Goal: Task Accomplishment & Management: Manage account settings

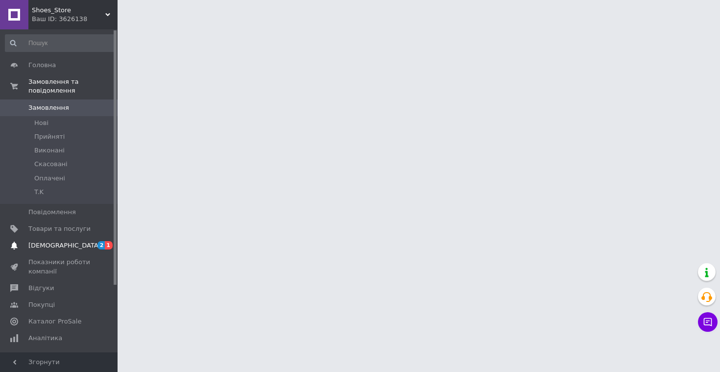
click at [56, 247] on span "[DEMOGRAPHIC_DATA]" at bounding box center [64, 245] width 73 height 9
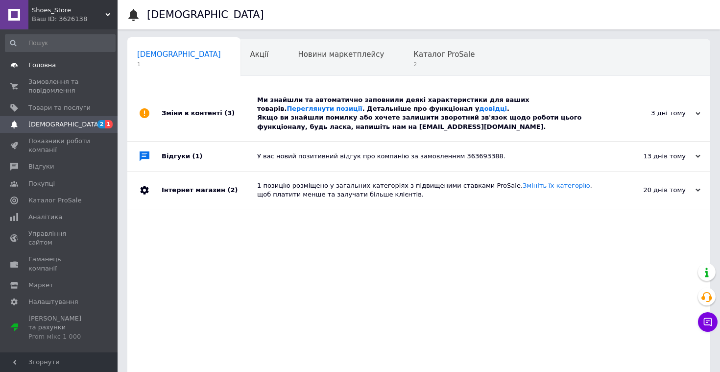
click at [41, 69] on span "Головна" at bounding box center [41, 65] width 27 height 9
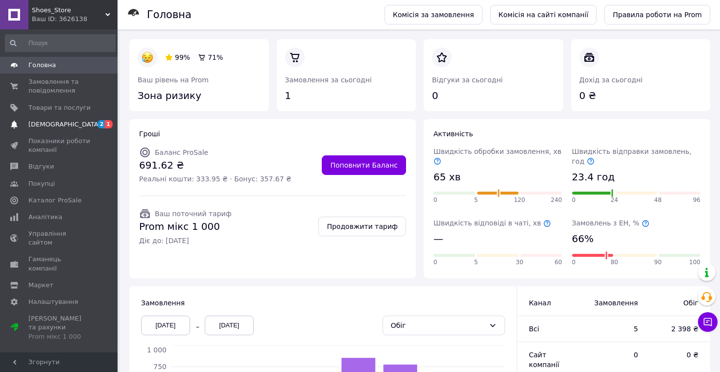
click at [53, 130] on link "[DEMOGRAPHIC_DATA] 2 1" at bounding box center [60, 124] width 121 height 17
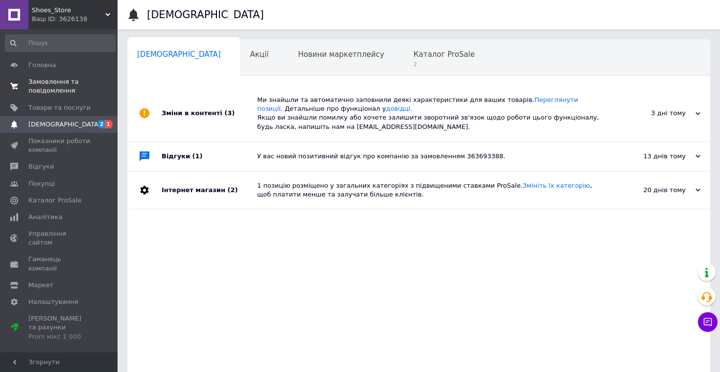
click at [49, 84] on span "Замовлення та повідомлення" at bounding box center [59, 86] width 62 height 18
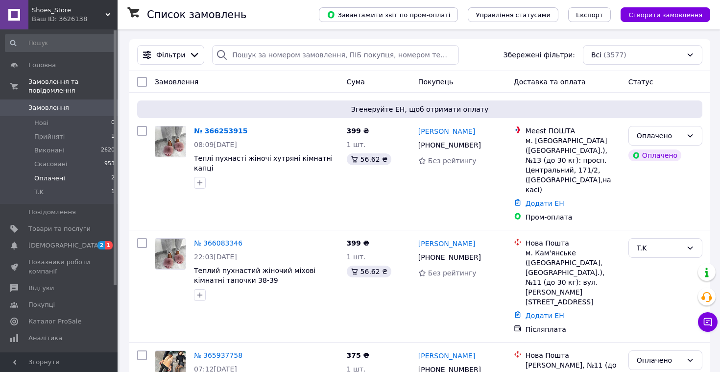
click at [79, 178] on li "Оплачені 2" at bounding box center [60, 179] width 121 height 14
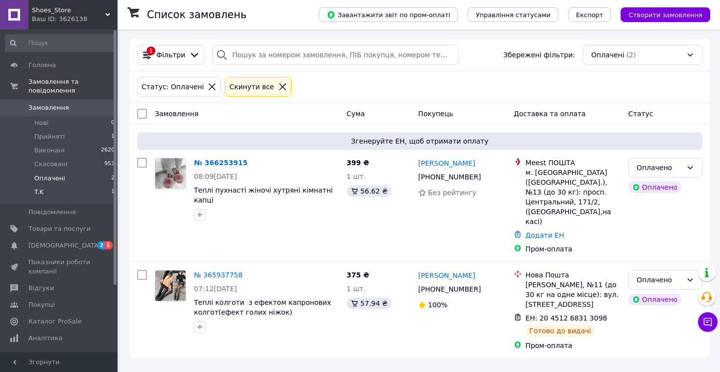
click at [78, 194] on li "T.K 1" at bounding box center [60, 194] width 121 height 19
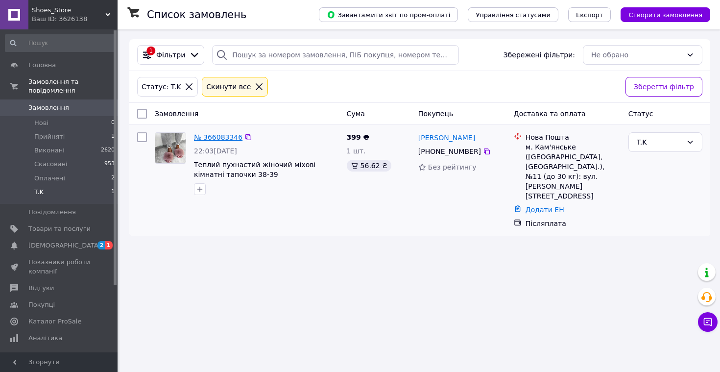
click at [223, 134] on link "№ 366083346" at bounding box center [218, 137] width 49 height 8
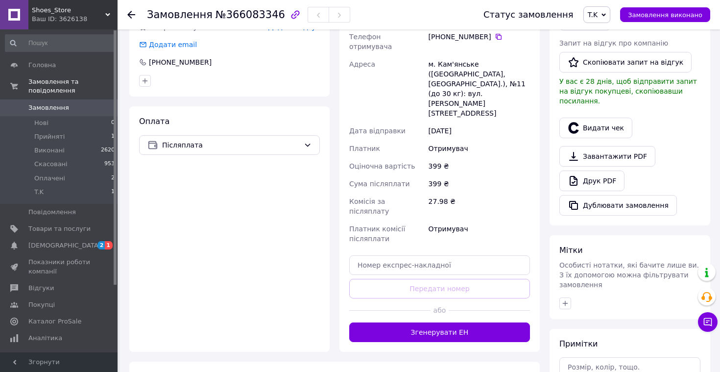
scroll to position [268, 0]
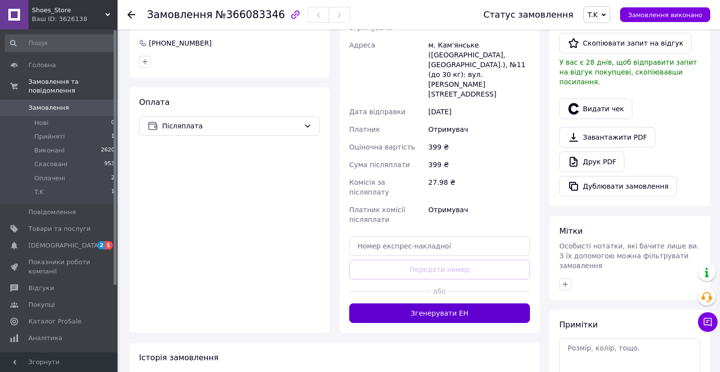
click at [452, 303] on button "Згенерувати ЕН" at bounding box center [439, 313] width 181 height 20
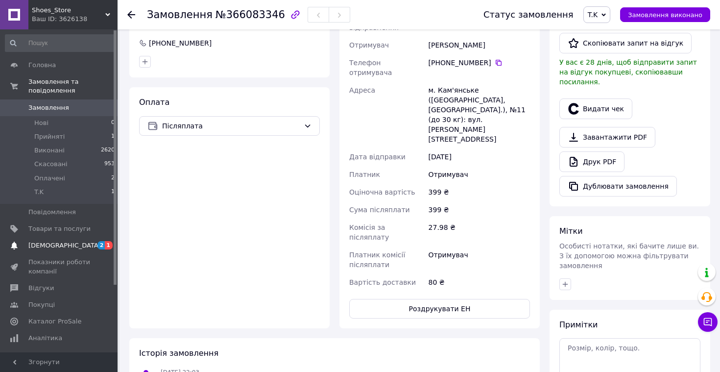
click at [74, 252] on link "[DEMOGRAPHIC_DATA] 2 1" at bounding box center [60, 245] width 121 height 17
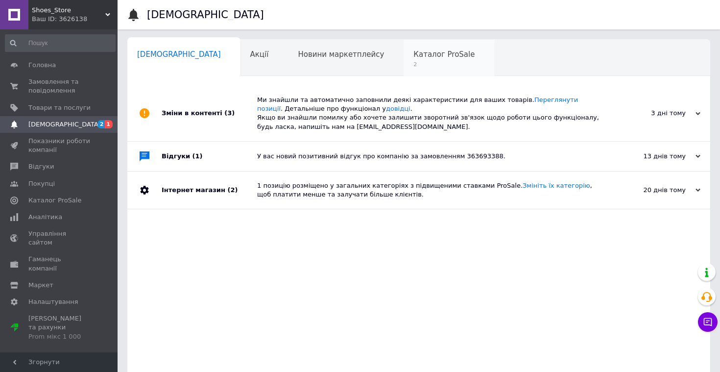
click at [414, 58] on span "Каталог ProSale" at bounding box center [444, 54] width 61 height 9
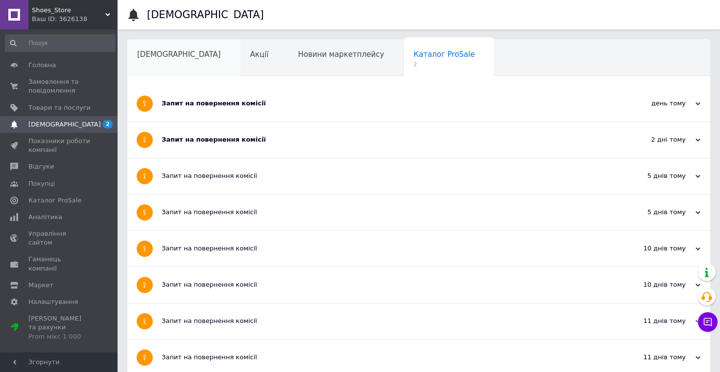
click at [166, 56] on span "[DEMOGRAPHIC_DATA]" at bounding box center [179, 54] width 84 height 9
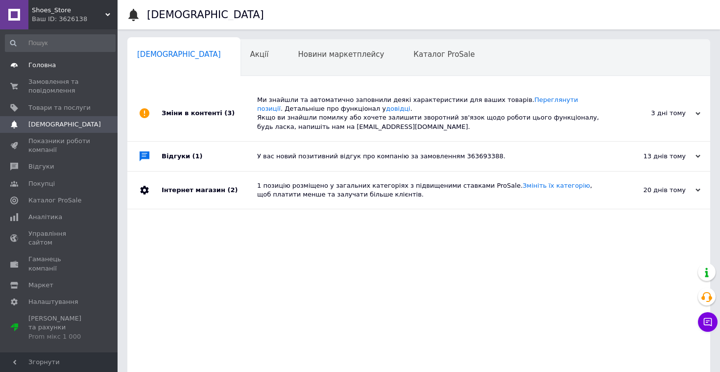
click at [41, 71] on link "Головна" at bounding box center [60, 65] width 121 height 17
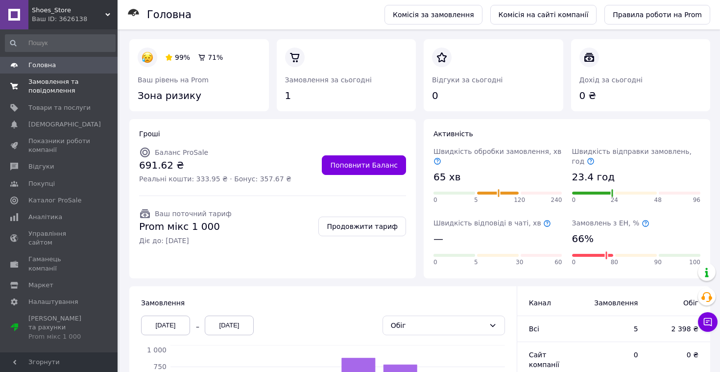
click at [58, 95] on link "Замовлення та повідомлення 0 0" at bounding box center [60, 86] width 121 height 25
